Goal: Book appointment/travel/reservation

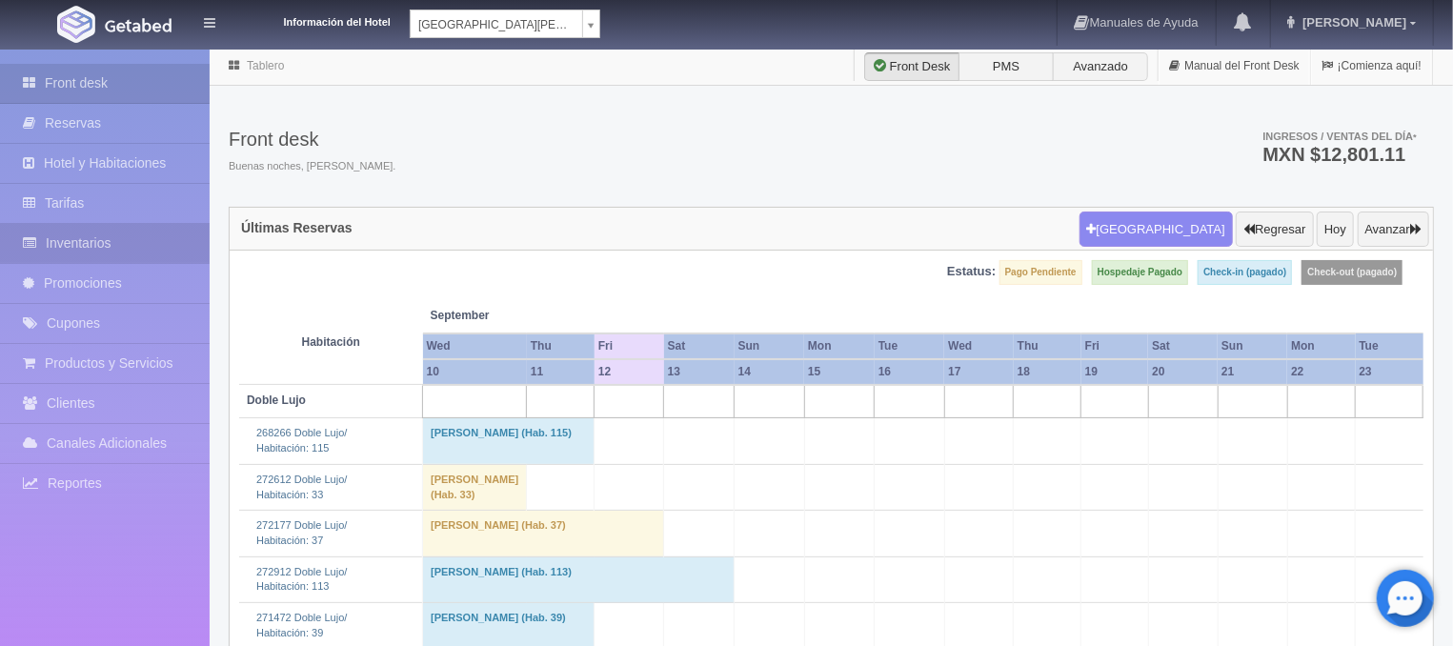
click at [103, 236] on link "Inventarios" at bounding box center [105, 243] width 210 height 39
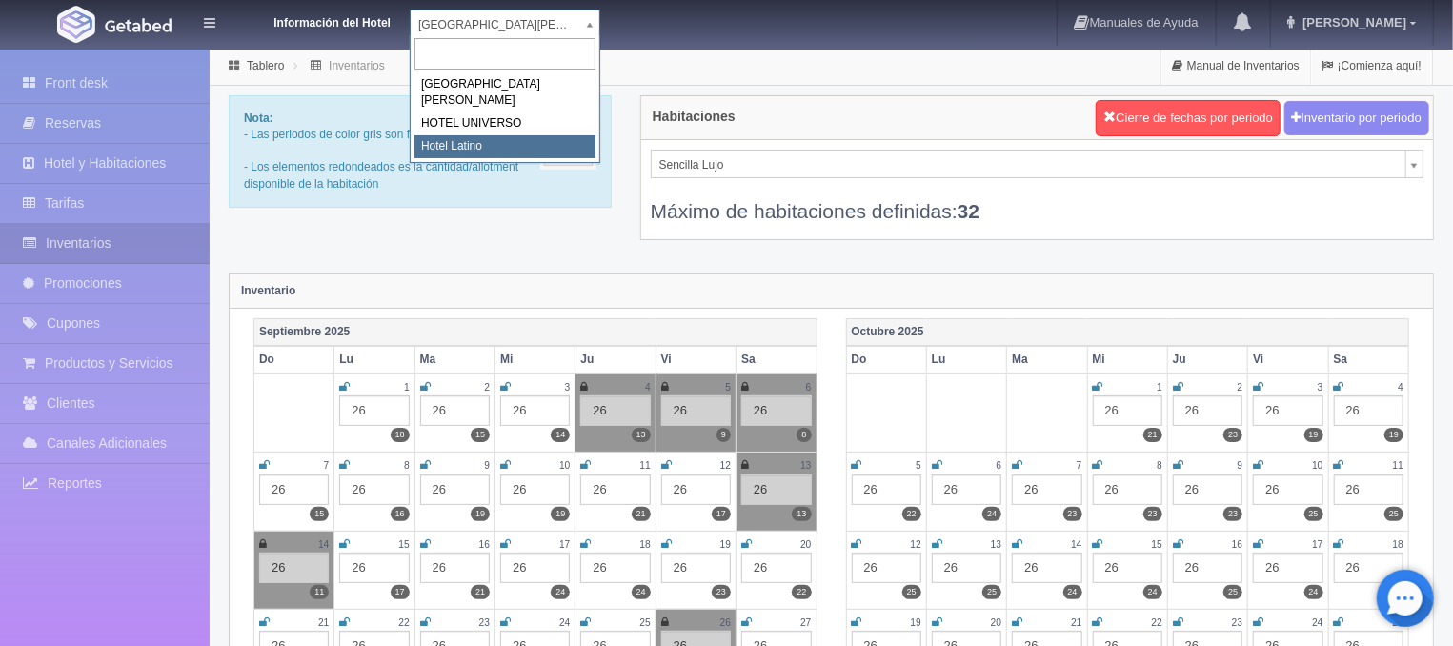
select select "625"
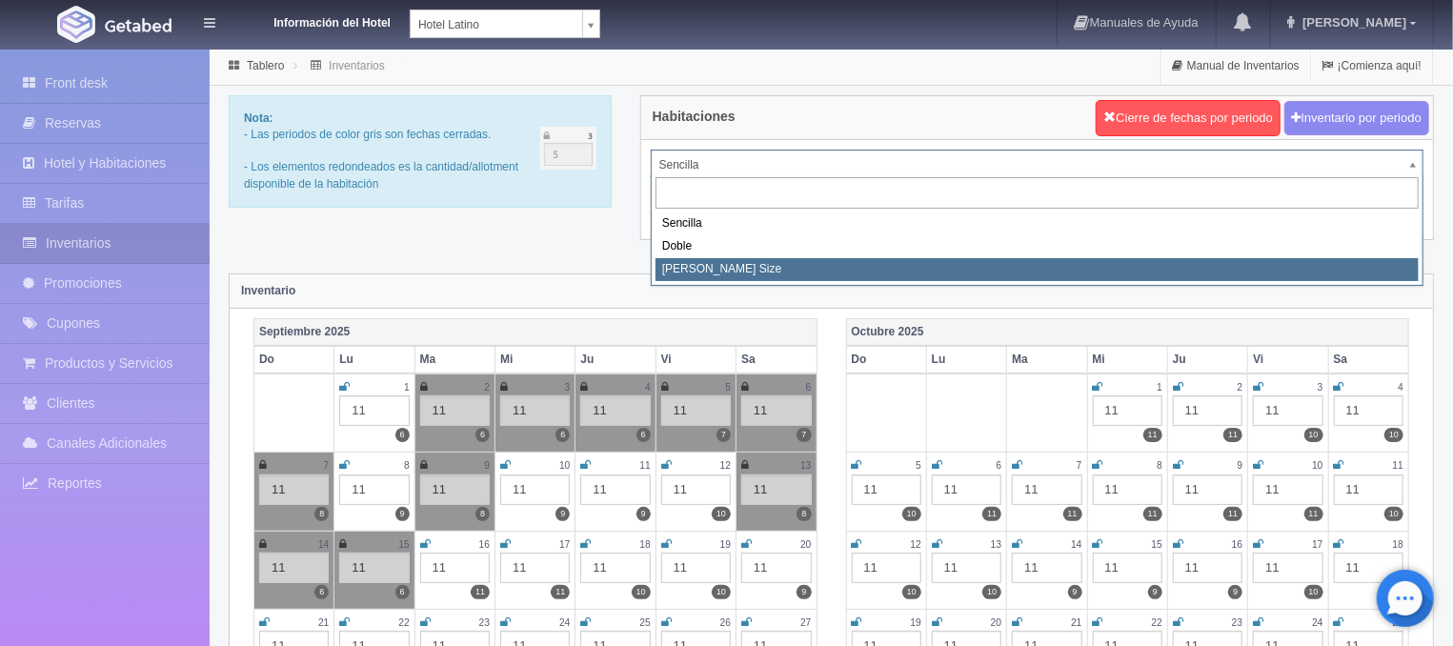
select select "2160"
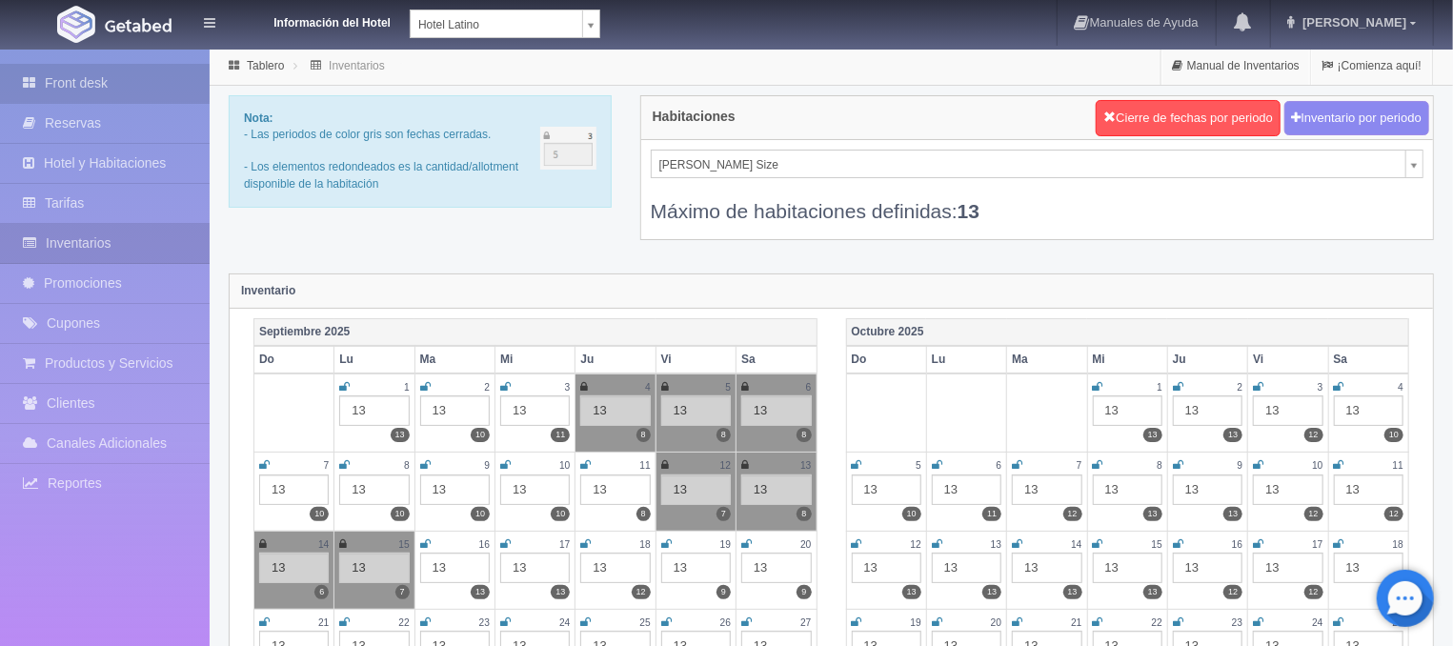
click at [111, 72] on link "Front desk" at bounding box center [105, 83] width 210 height 39
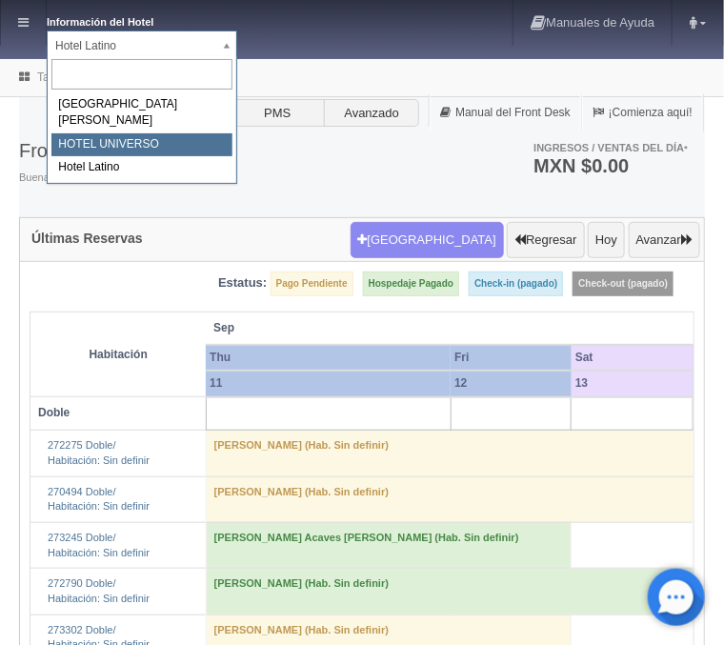
select select "358"
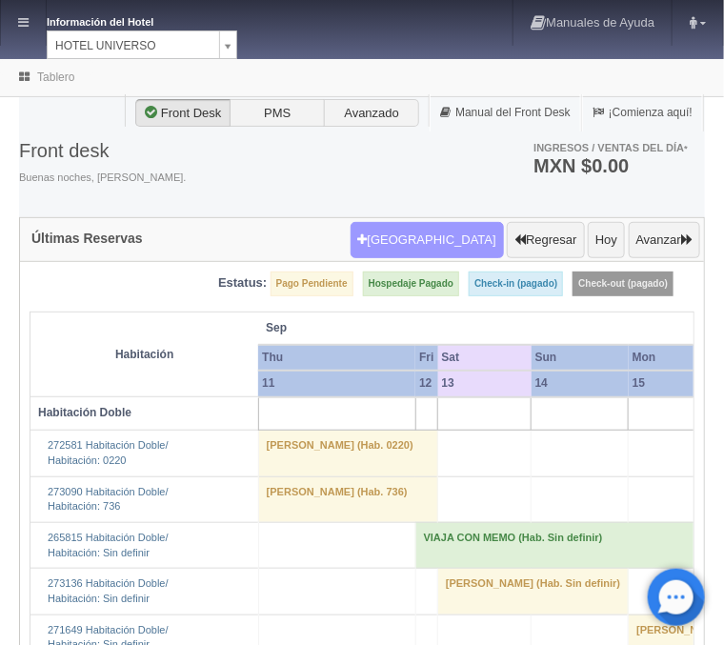
click at [431, 241] on button "[GEOGRAPHIC_DATA]" at bounding box center [427, 240] width 153 height 36
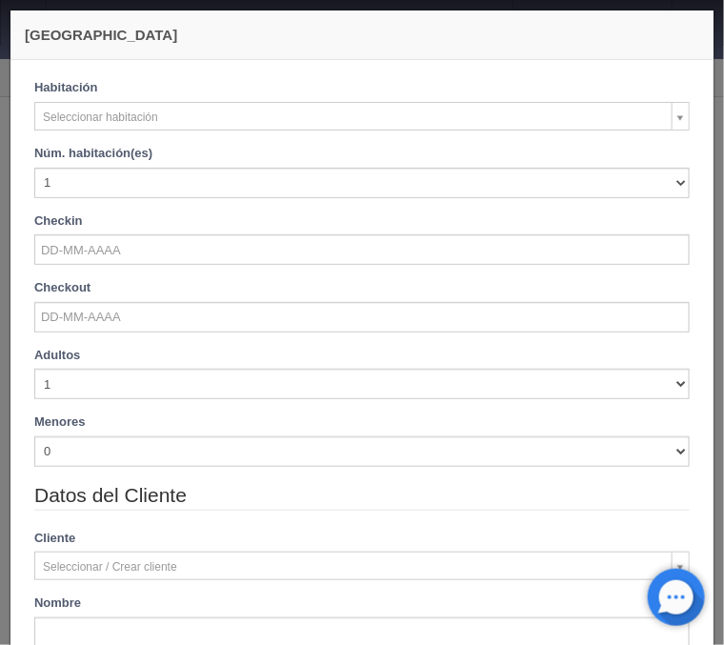
checkbox input "false"
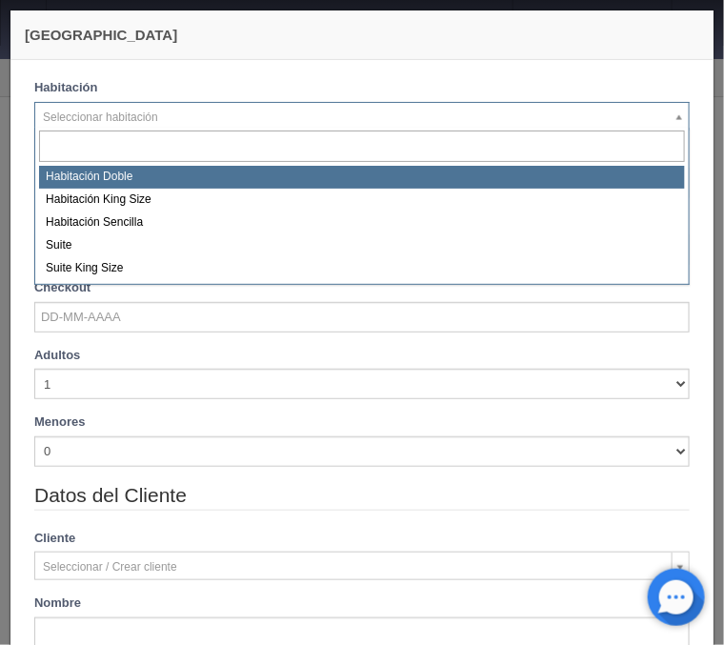
select select "583"
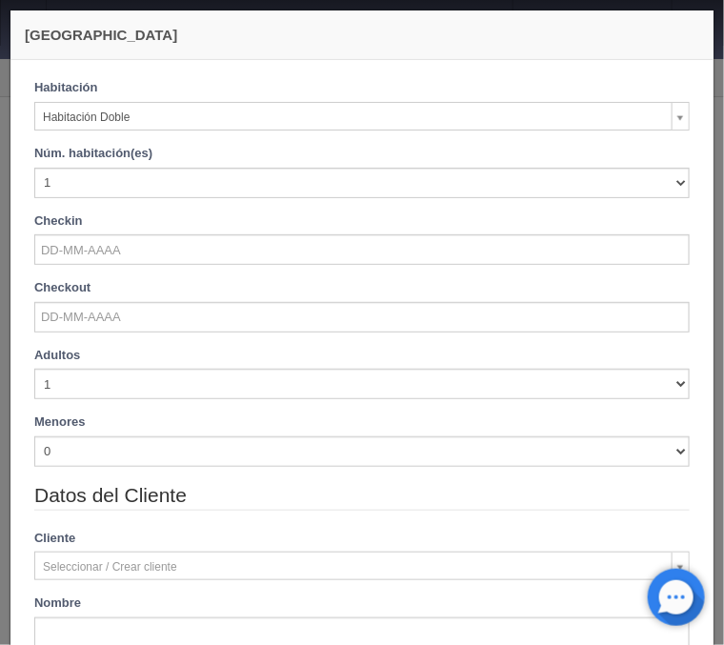
checkbox input "false"
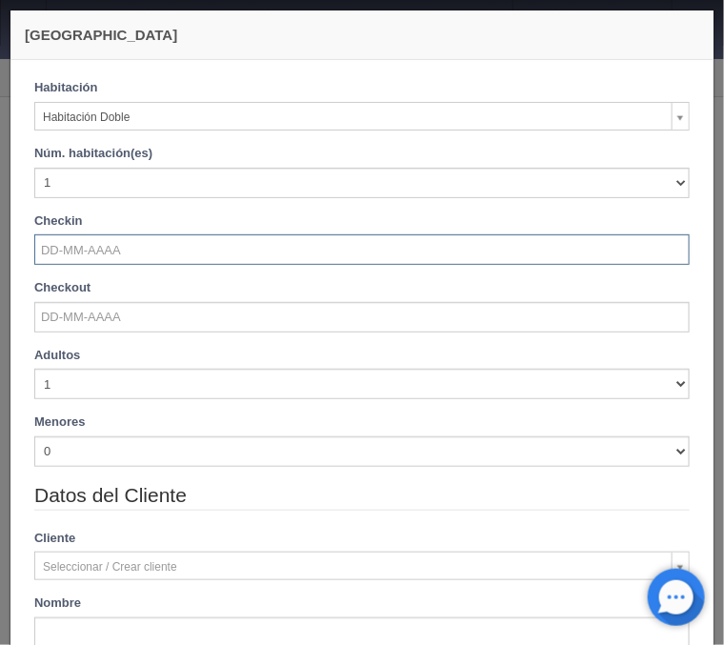
click at [90, 253] on input "text" at bounding box center [362, 249] width 656 height 30
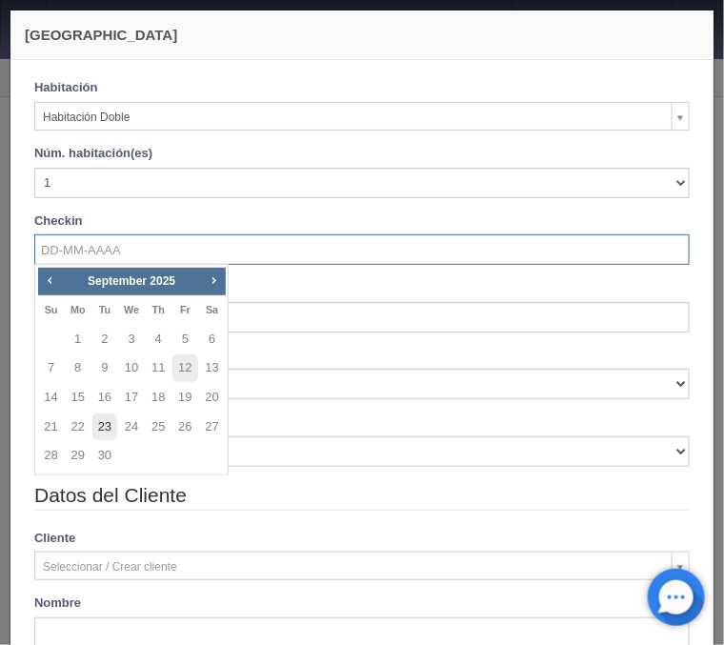
click at [98, 433] on link "23" at bounding box center [104, 428] width 25 height 28
type input "23-09-2025"
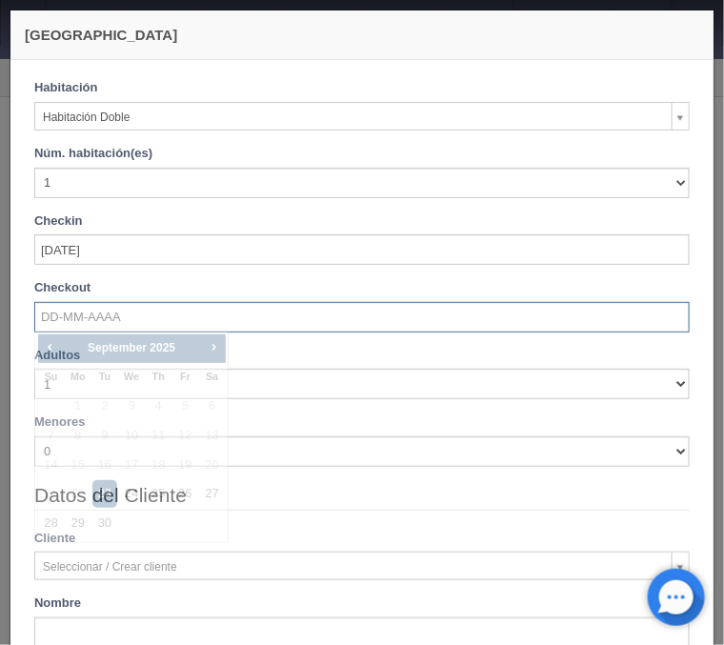
click at [99, 325] on input "text" at bounding box center [362, 317] width 656 height 30
checkbox input "false"
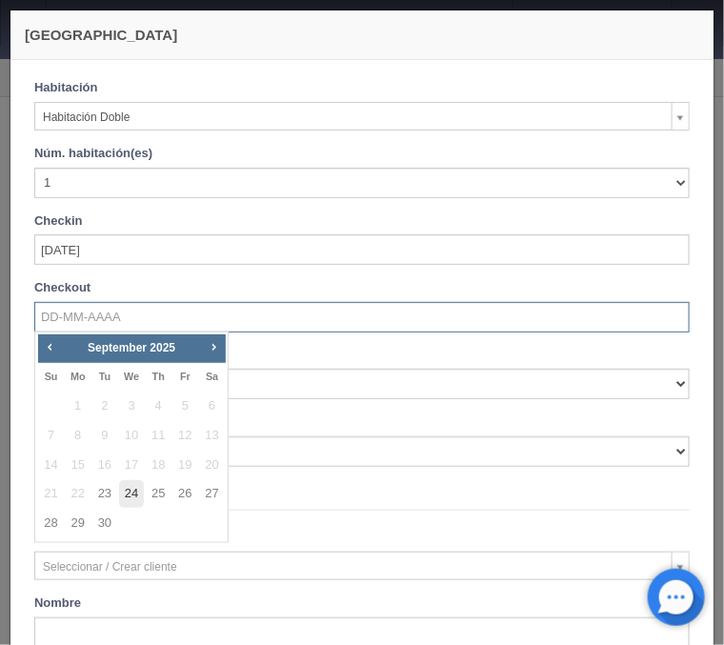
click at [130, 500] on link "24" at bounding box center [131, 494] width 25 height 28
type input "24-09-2025"
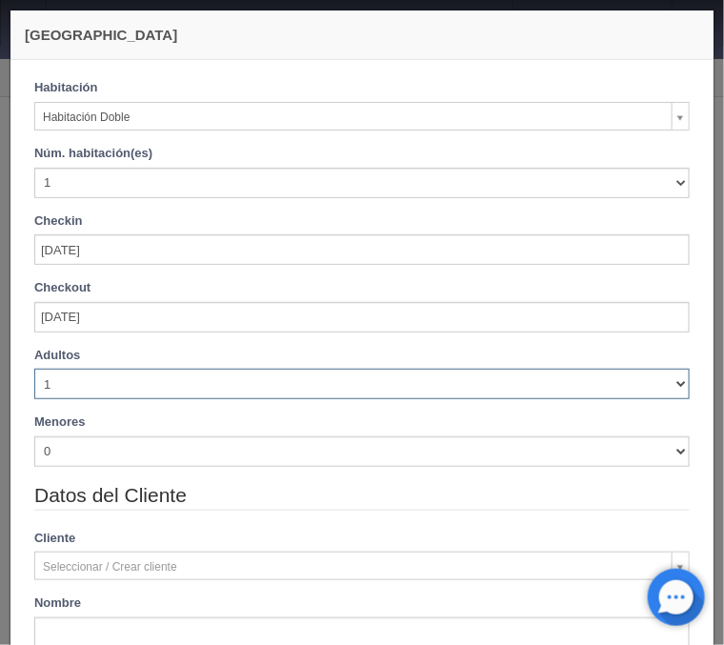
click at [34, 369] on select "1 2 3 4 5 6 7 8 9 10" at bounding box center [362, 384] width 656 height 30
checkbox input "false"
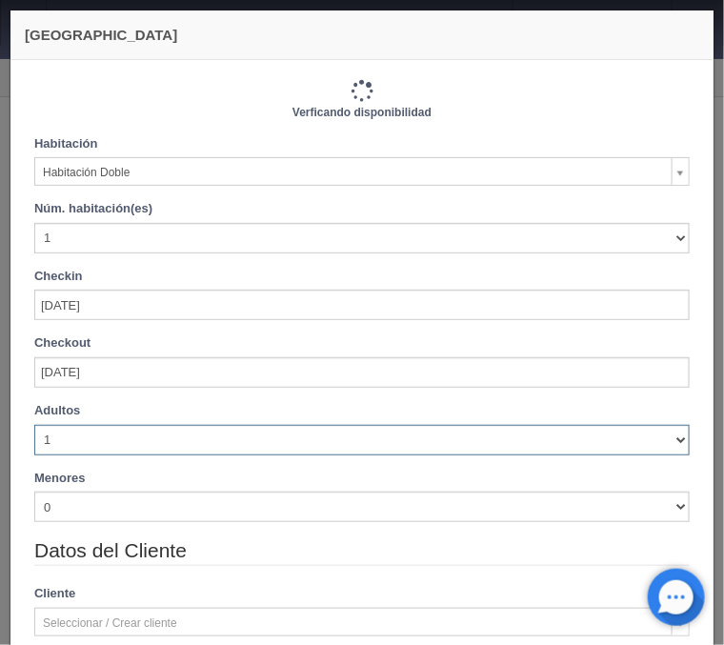
select select "2"
click option "2" at bounding box center [0, 0] width 0 height 0
type input "1030.00"
checkbox input "false"
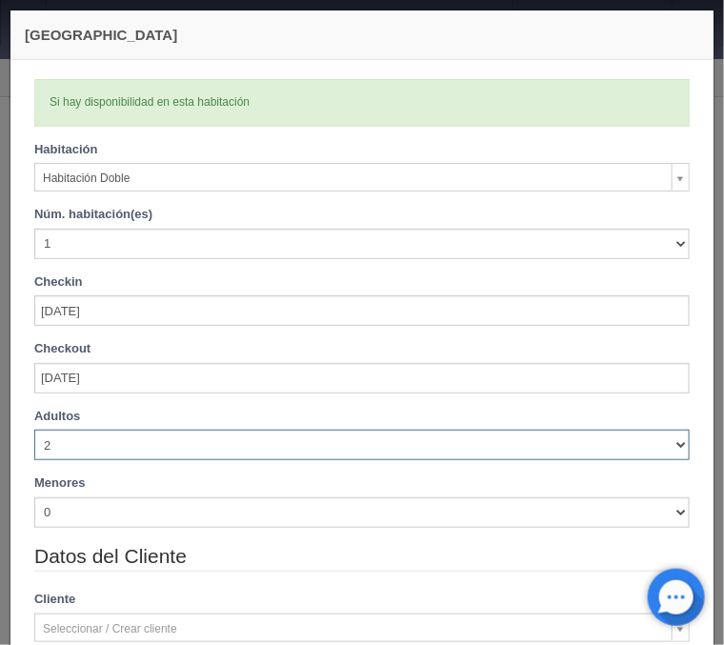
checkbox input "false"
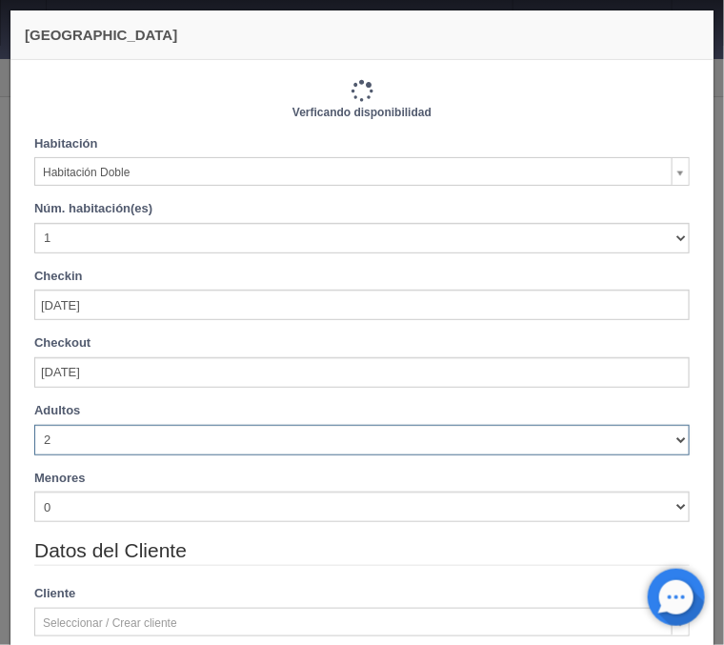
type input "1030.00"
checkbox input "false"
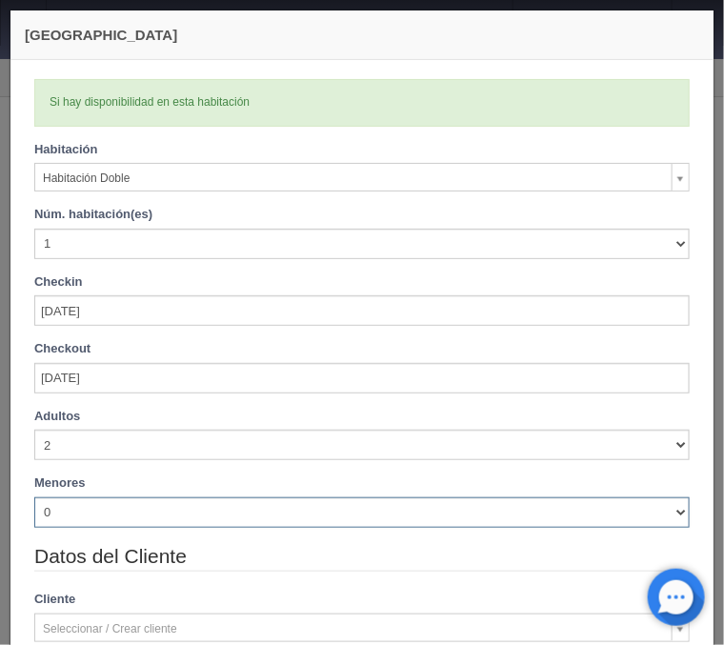
click at [34, 497] on select "0 1 2 3 4 5 6 7 8 9 10" at bounding box center [362, 512] width 656 height 30
select select "1"
click option "1" at bounding box center [0, 0] width 0 height 0
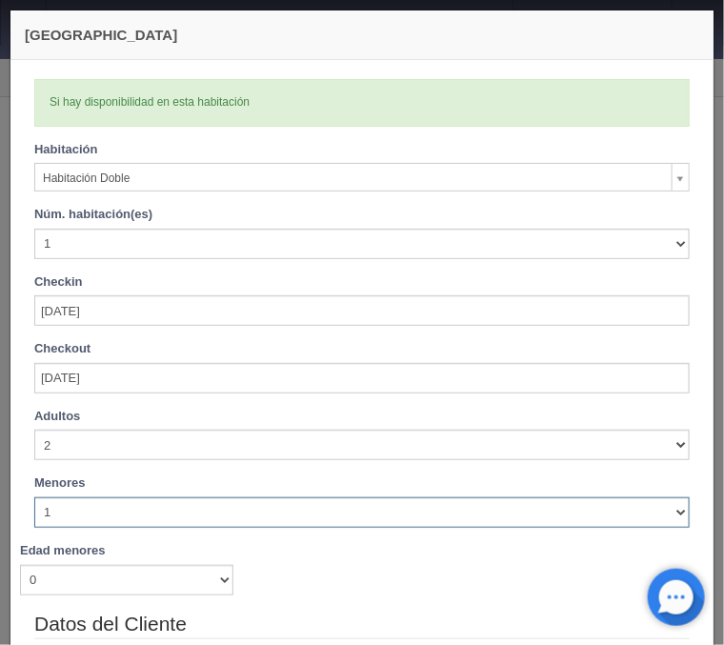
checkbox input "false"
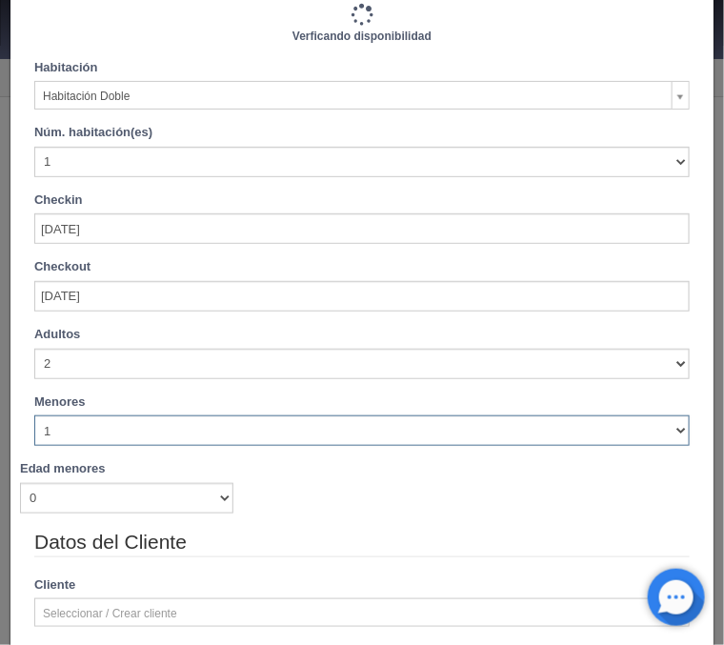
type input "1030.00"
checkbox input "false"
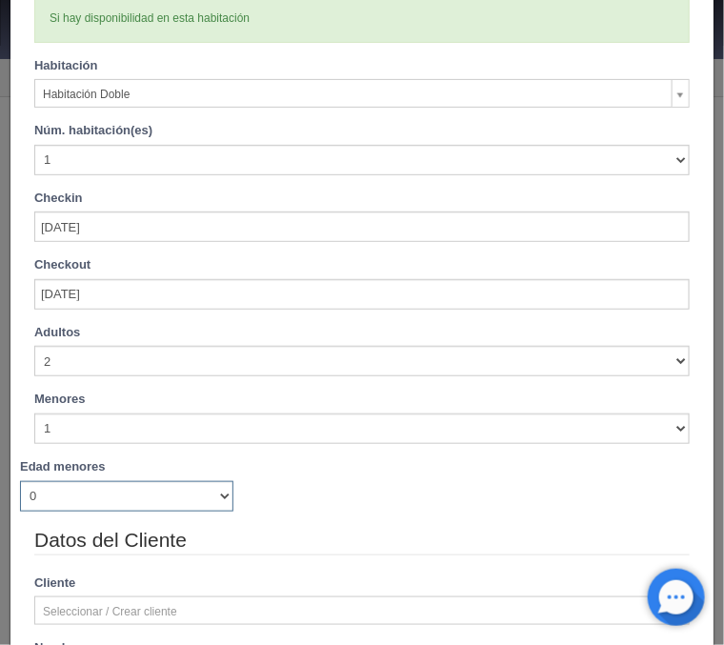
click at [20, 481] on select "0 1 2 3 4 5 6 7 8 9 10 11 12 13 14 15 16 17 18" at bounding box center [126, 496] width 213 height 30
select select "6"
click option "6" at bounding box center [0, 0] width 0 height 0
checkbox input "false"
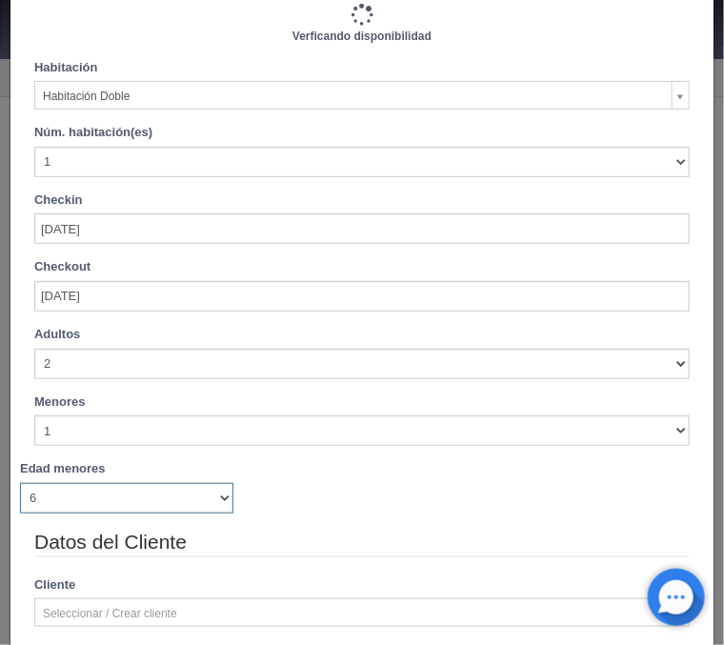
type input "1030.00"
checkbox input "false"
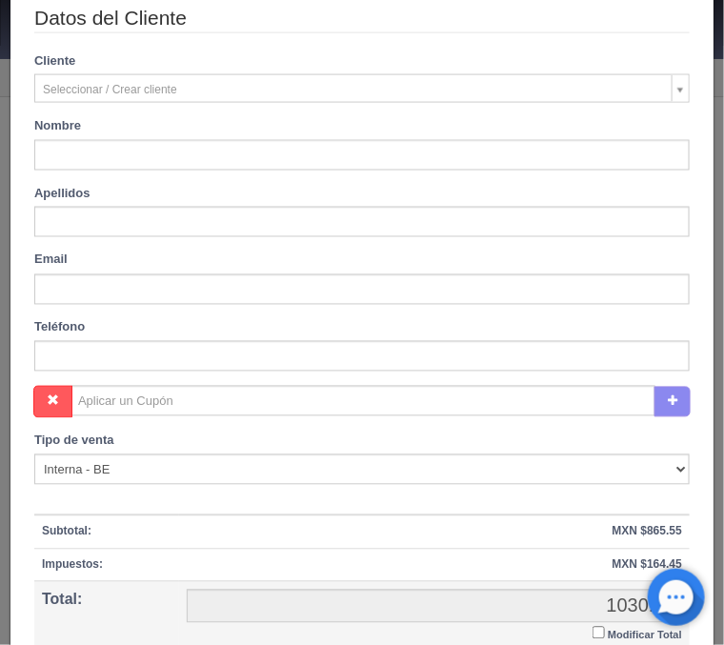
scroll to position [619, 0]
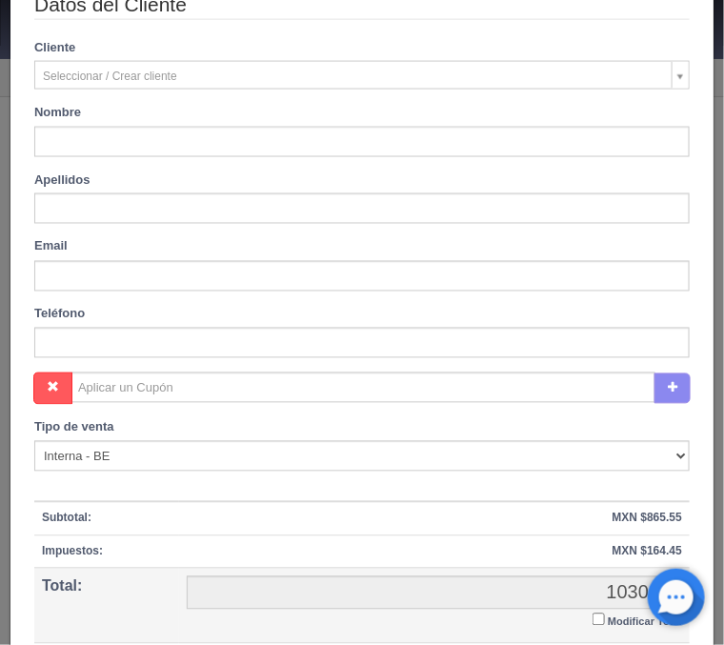
type input "Montse"
type input "Ram"
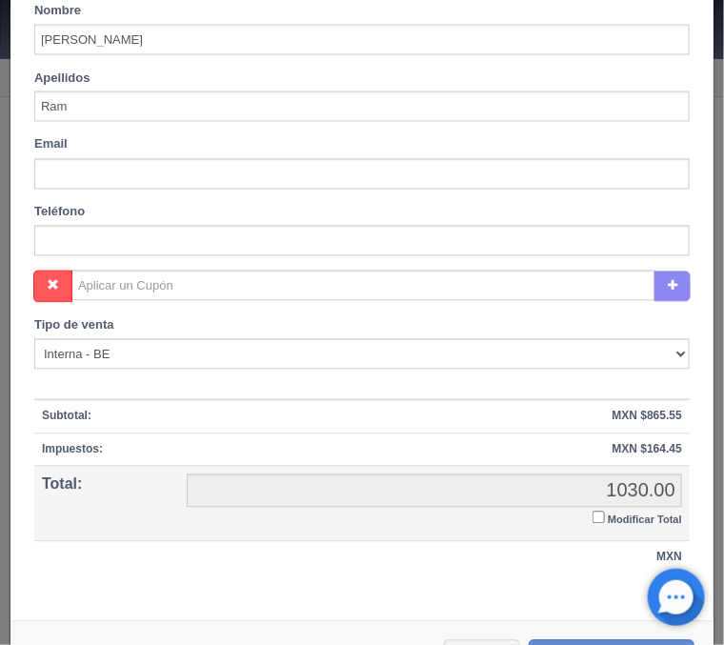
scroll to position [777, 0]
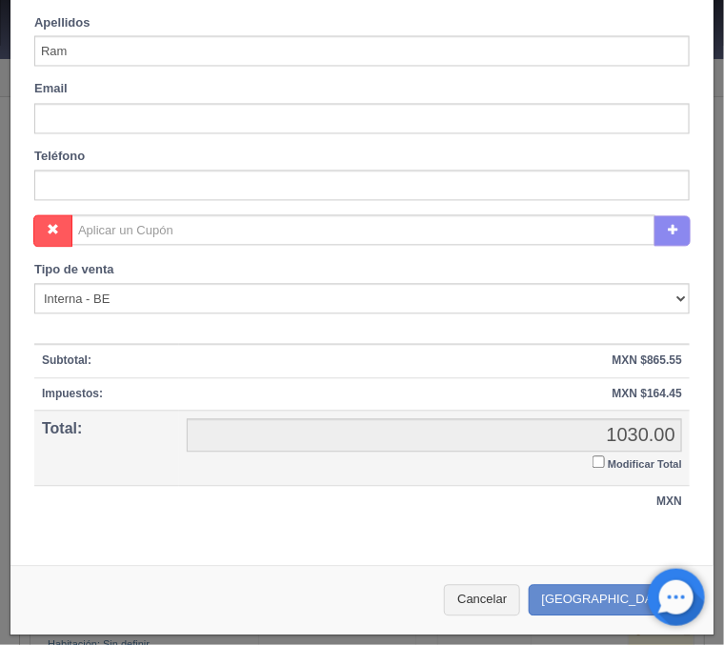
click at [603, 454] on label "Modificar Total" at bounding box center [638, 464] width 90 height 22
click at [603, 456] on input "Modificar Total" at bounding box center [599, 462] width 12 height 12
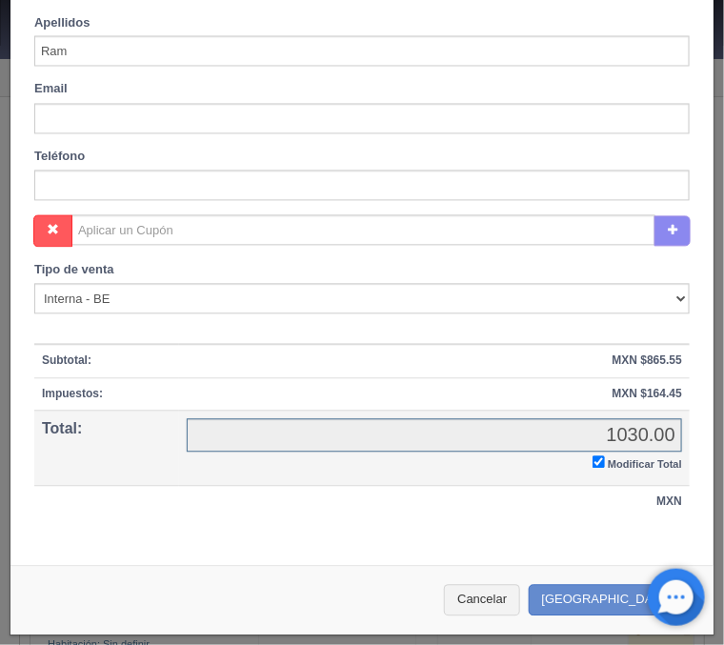
checkbox input "true"
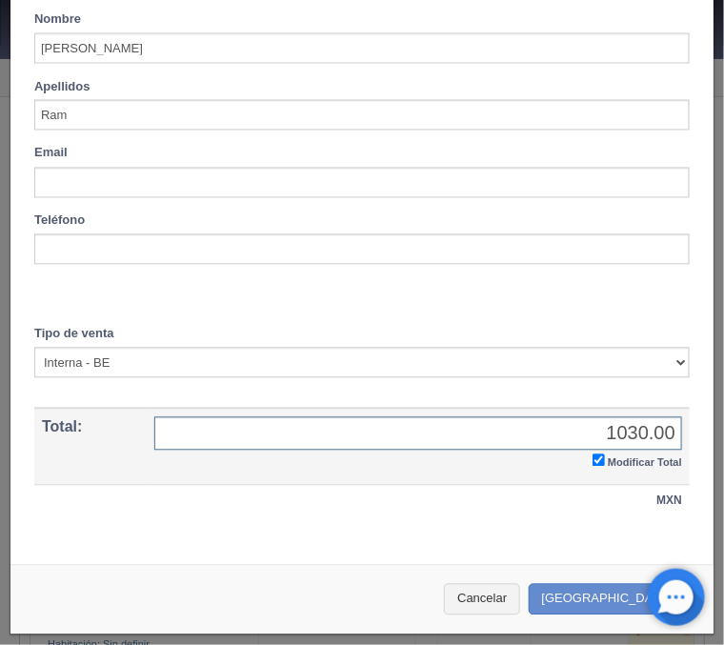
scroll to position [710, 0]
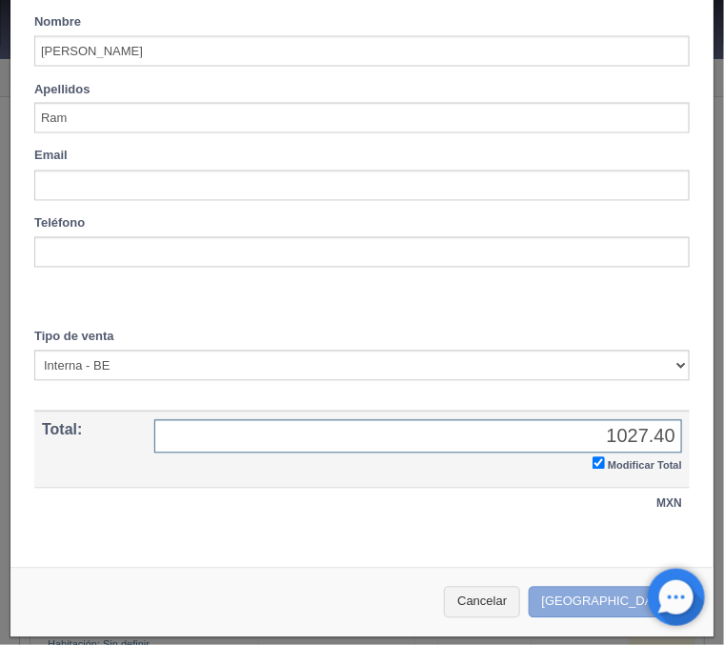
type input "1027.40"
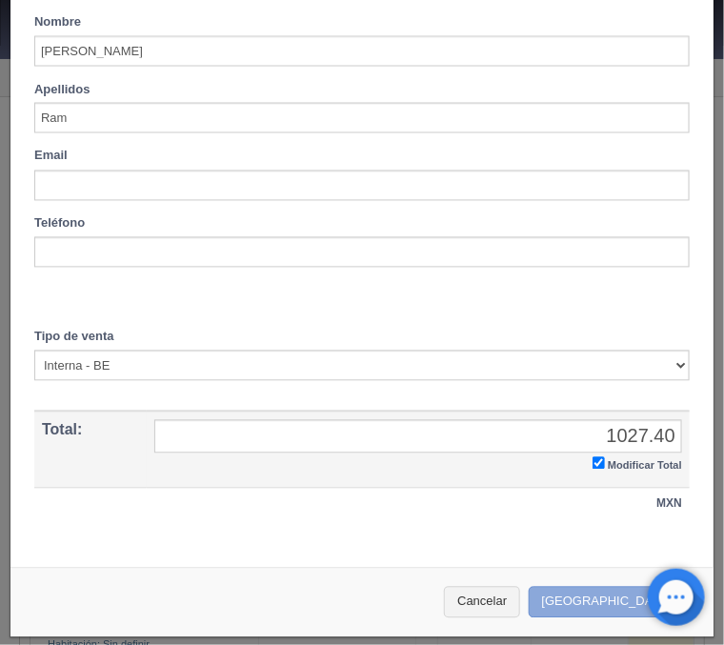
click at [604, 592] on button "[GEOGRAPHIC_DATA]" at bounding box center [612, 602] width 166 height 31
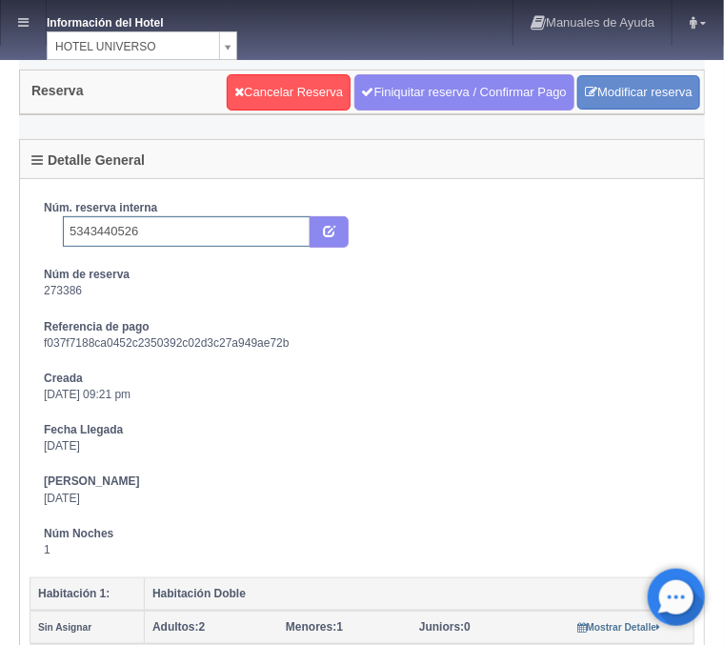
click at [241, 231] on input "5343440526" at bounding box center [187, 231] width 248 height 30
type input "5343440526 Booking"
click at [338, 238] on button "submit" at bounding box center [329, 232] width 39 height 32
click at [18, 26] on link at bounding box center [23, 23] width 45 height 46
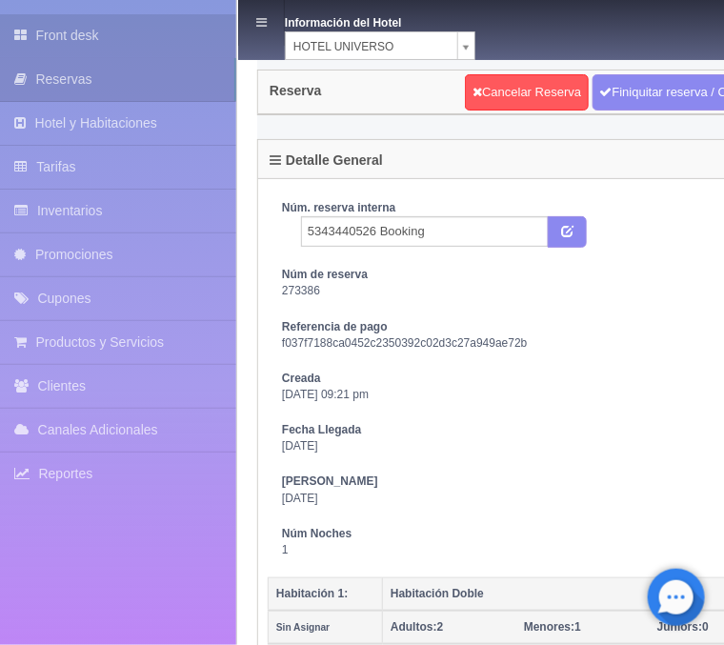
click at [65, 25] on link "Front desk" at bounding box center [118, 35] width 236 height 43
